Goal: Transaction & Acquisition: Purchase product/service

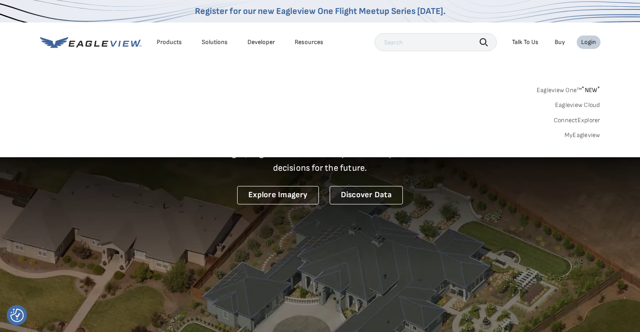
click at [572, 135] on link "MyEagleview" at bounding box center [582, 135] width 36 height 8
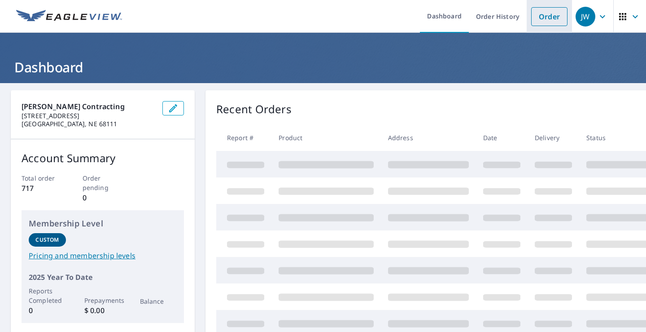
click at [546, 13] on link "Order" at bounding box center [549, 16] width 36 height 19
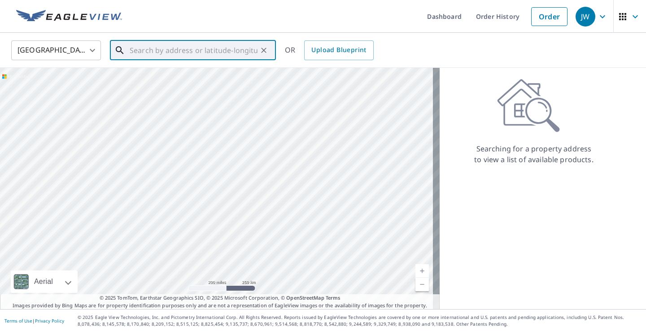
click at [143, 52] on input "text" at bounding box center [194, 50] width 128 height 25
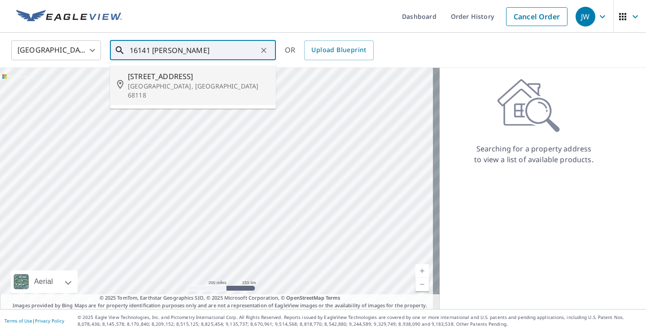
click at [150, 84] on p "Omaha, NE 68118" at bounding box center [198, 91] width 141 height 18
type input "16141 Capitol Ave Omaha, NE 68118"
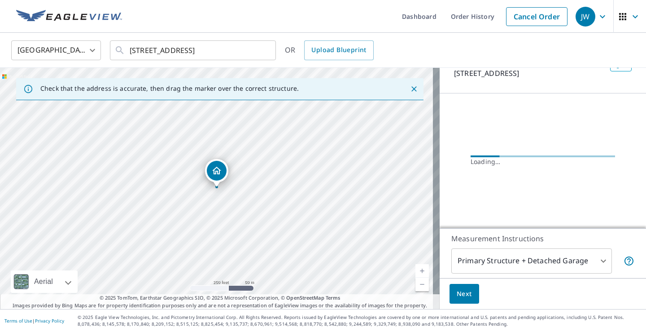
scroll to position [49, 0]
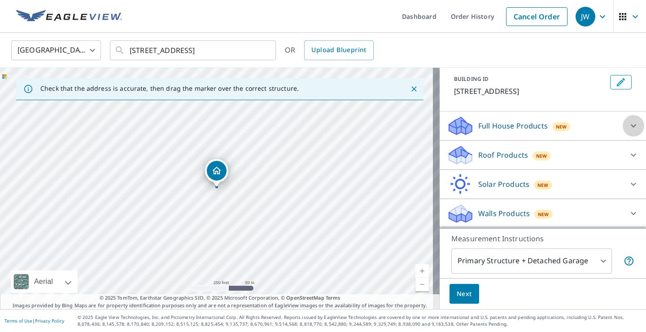
click at [628, 130] on icon at bounding box center [633, 125] width 11 height 11
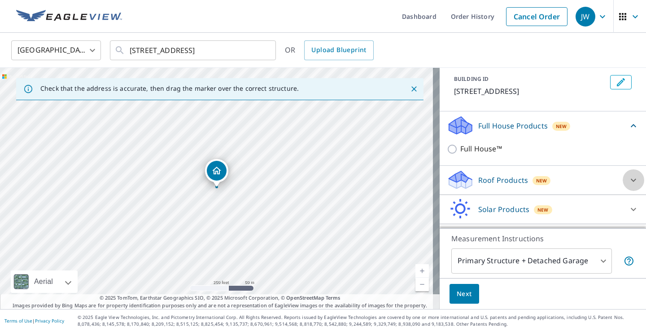
click at [626, 181] on div at bounding box center [634, 180] width 22 height 22
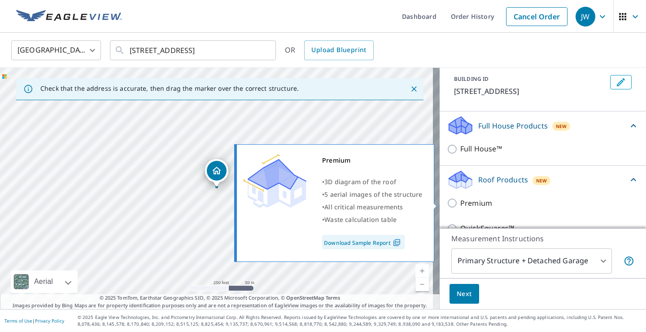
click at [447, 208] on input "Premium" at bounding box center [453, 202] width 13 height 11
checkbox input "true"
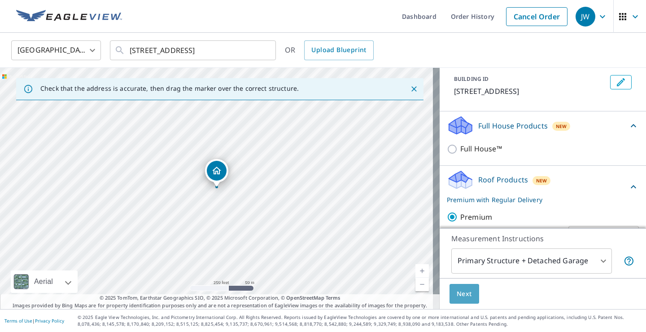
click at [460, 291] on span "Next" at bounding box center [464, 293] width 15 height 11
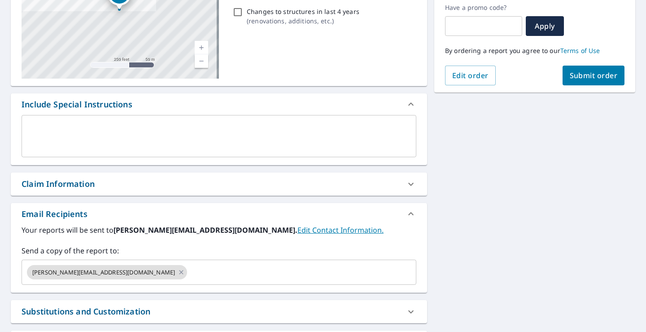
scroll to position [45, 0]
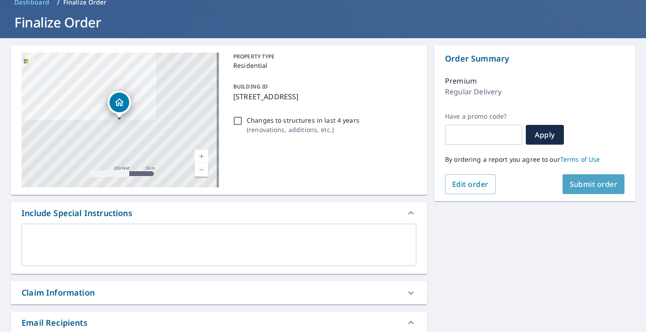
click at [590, 185] on span "Submit order" at bounding box center [594, 184] width 48 height 10
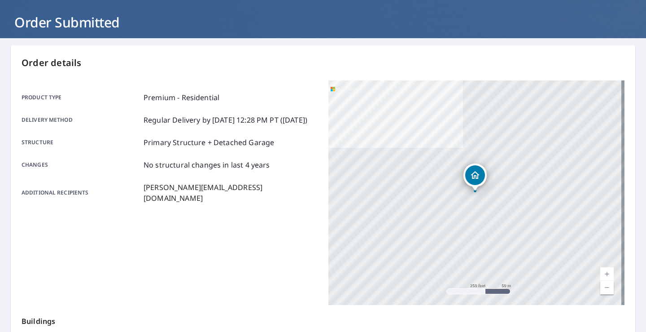
scroll to position [135, 0]
